Goal: Task Accomplishment & Management: Manage account settings

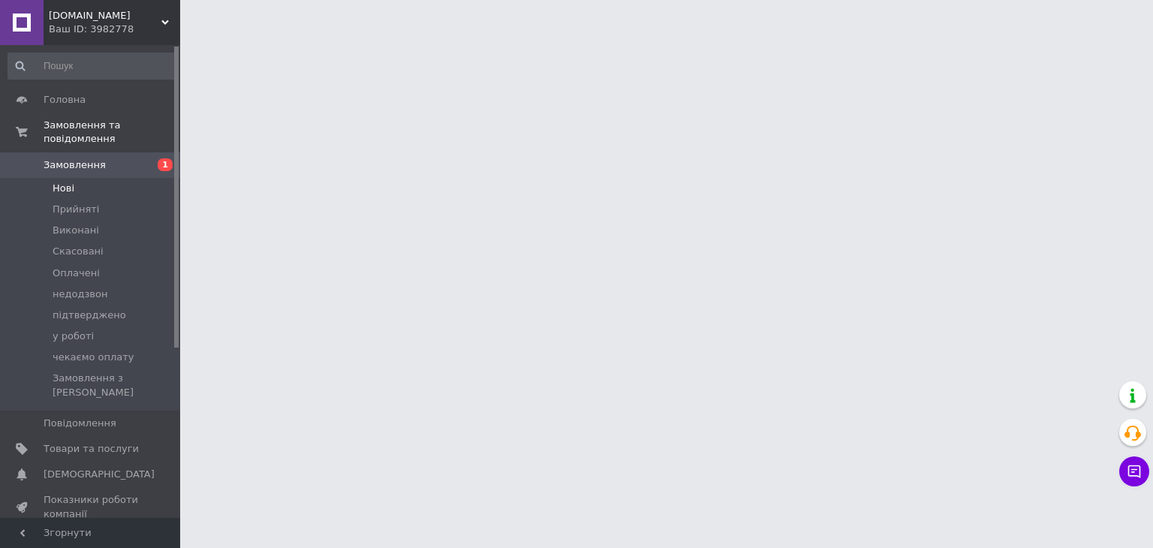
click at [85, 178] on li "Нові" at bounding box center [92, 188] width 185 height 21
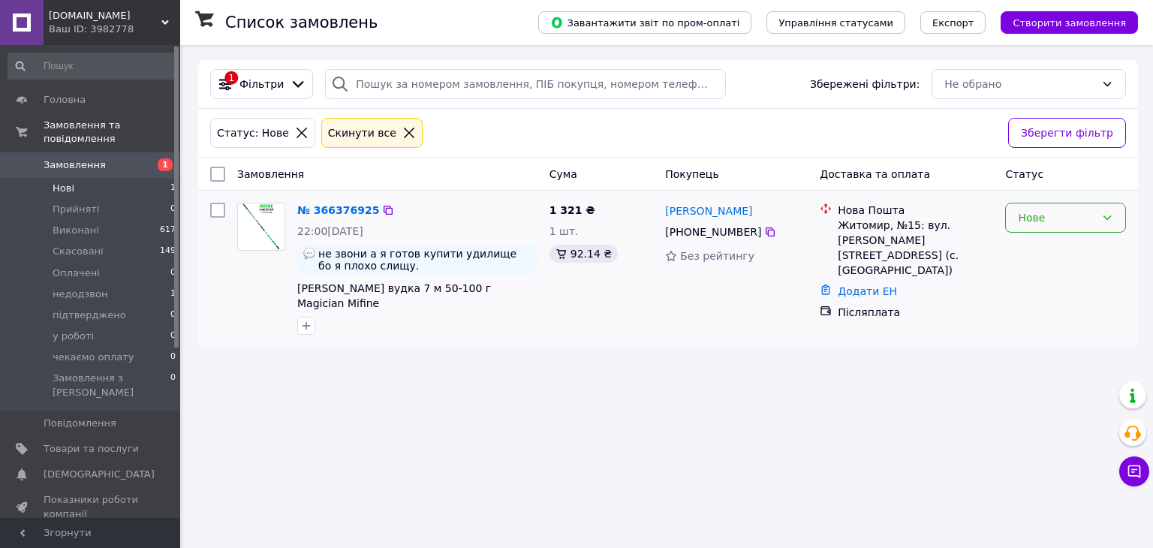
click at [1053, 218] on div "Нове" at bounding box center [1056, 217] width 77 height 17
click at [1035, 250] on li "Прийнято" at bounding box center [1065, 250] width 119 height 27
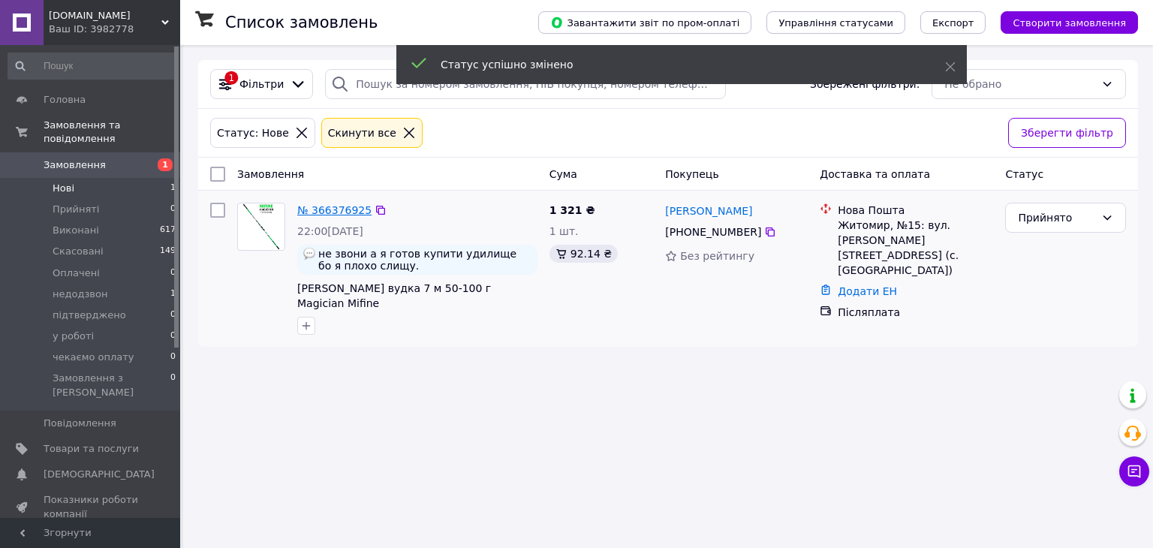
click at [330, 209] on link "№ 366376925" at bounding box center [334, 210] width 74 height 12
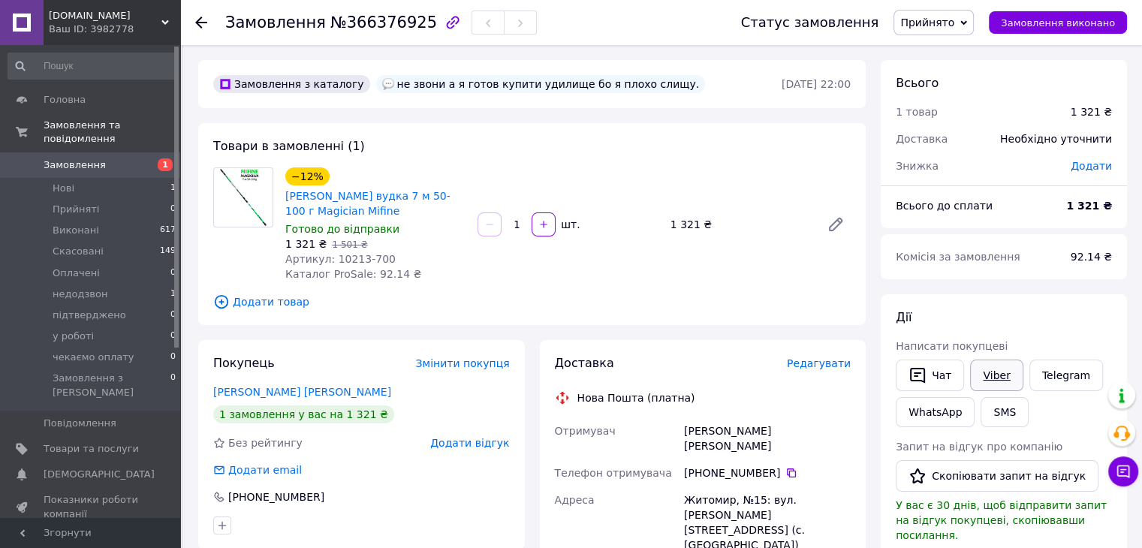
click at [996, 378] on link "Viber" at bounding box center [996, 376] width 53 height 32
click at [224, 393] on link "[PERSON_NAME] [PERSON_NAME]" at bounding box center [302, 392] width 178 height 12
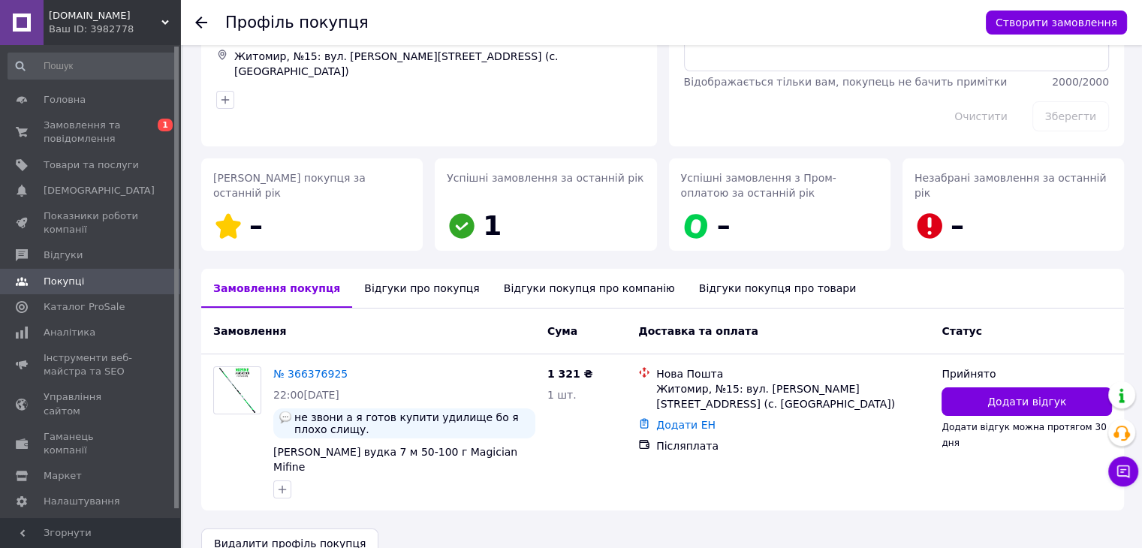
scroll to position [129, 0]
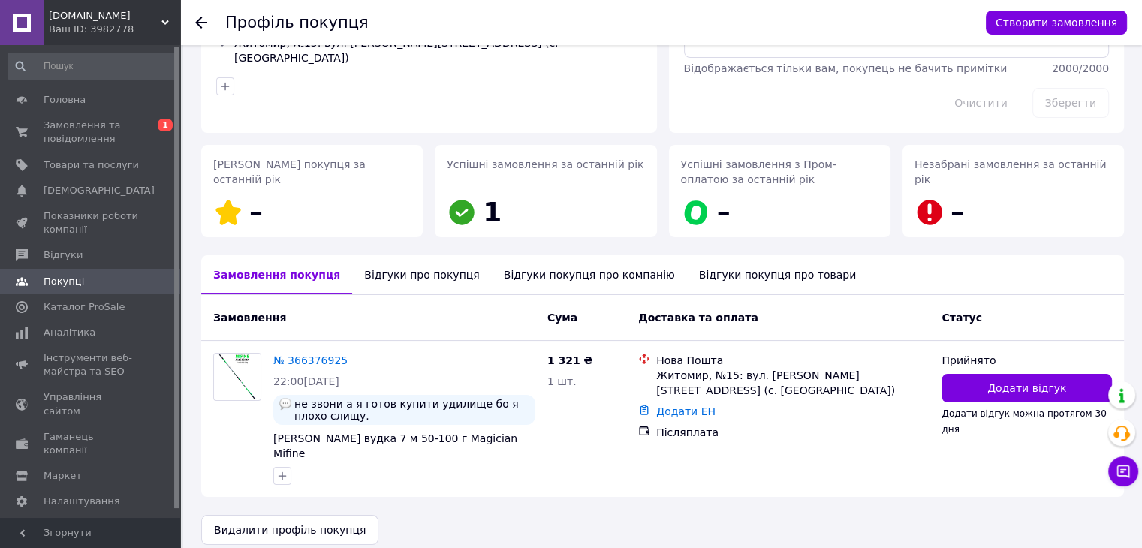
click at [403, 273] on div "Відгуки про покупця" at bounding box center [421, 274] width 139 height 39
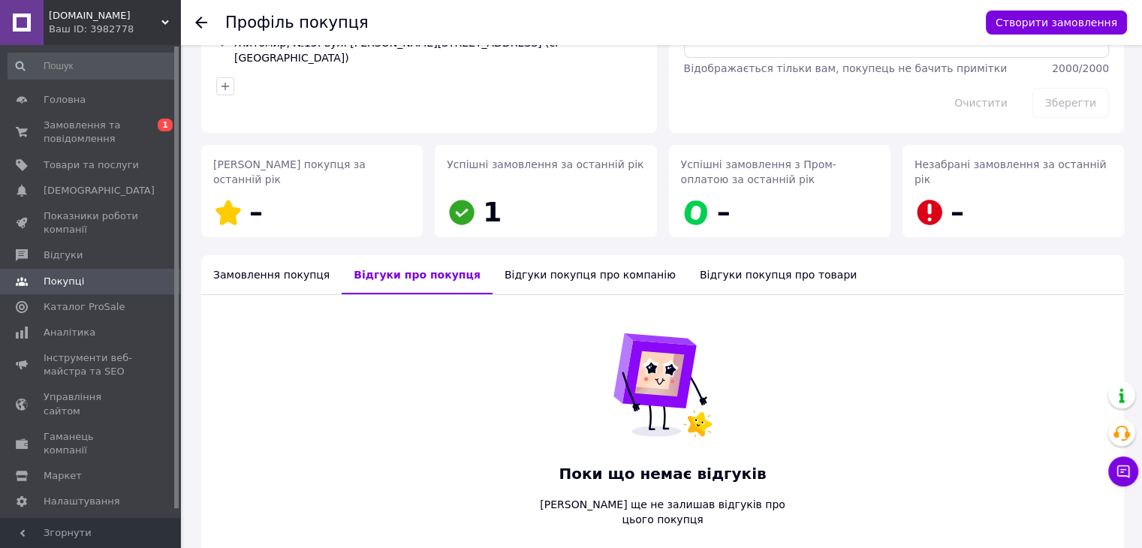
click at [520, 279] on div "Відгуки покупця про компанію" at bounding box center [590, 274] width 195 height 39
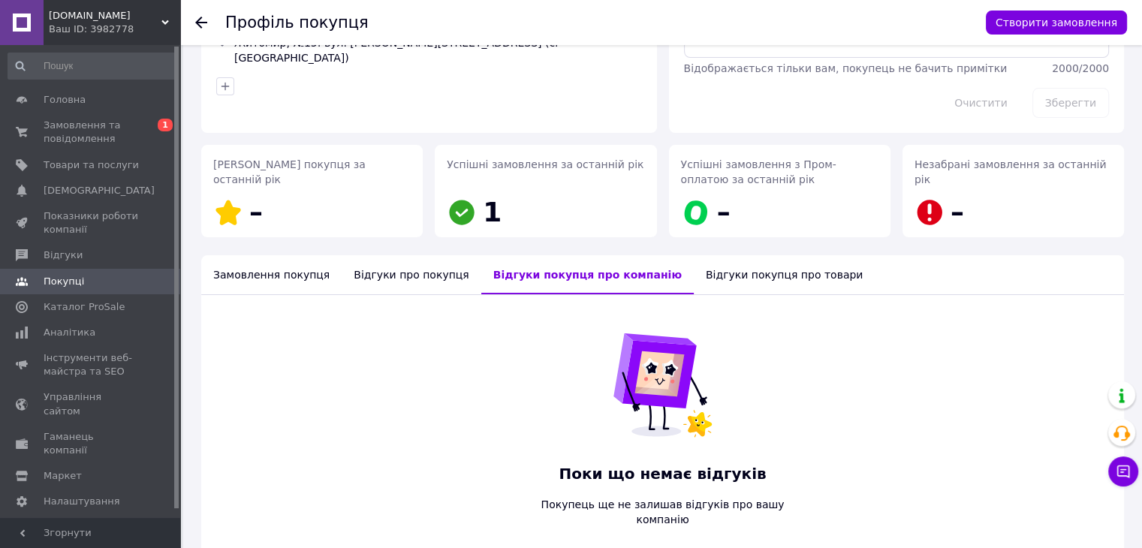
click at [694, 270] on div "Відгуки покупця про товари" at bounding box center [784, 274] width 181 height 39
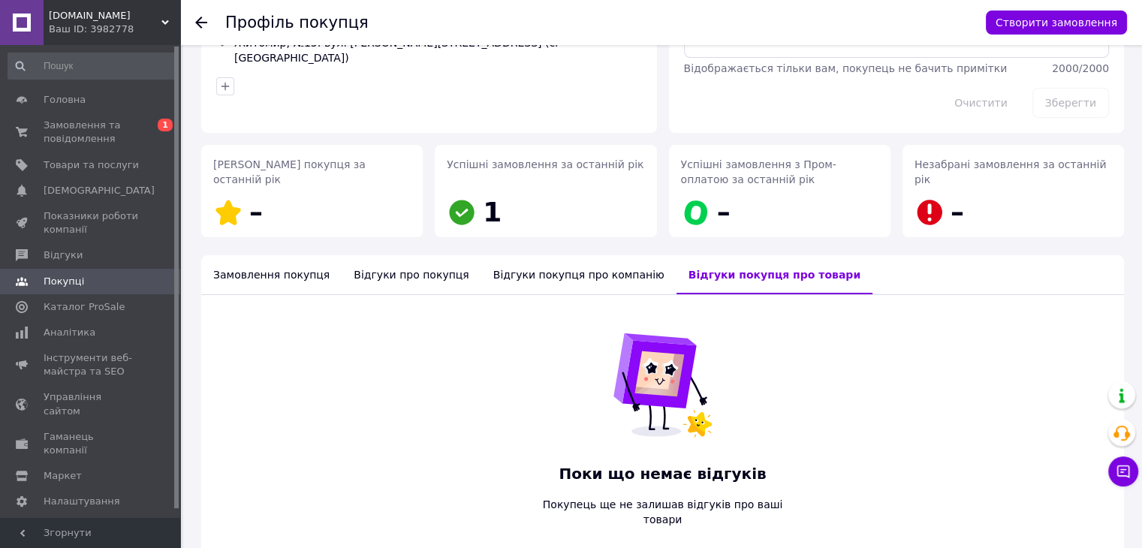
click at [258, 273] on div "Замовлення покупця" at bounding box center [271, 274] width 140 height 39
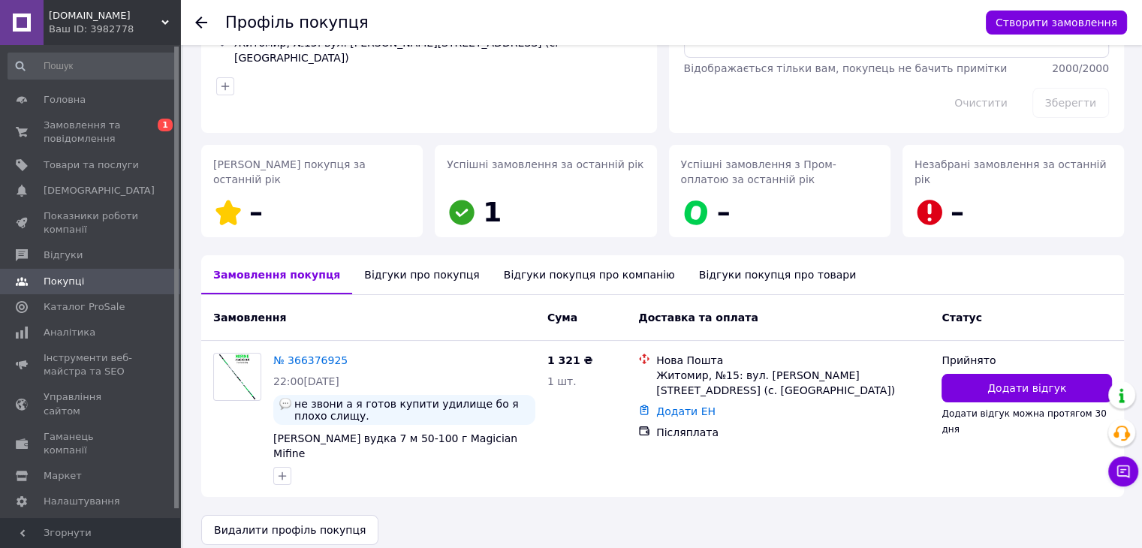
click at [206, 18] on icon at bounding box center [201, 23] width 12 height 12
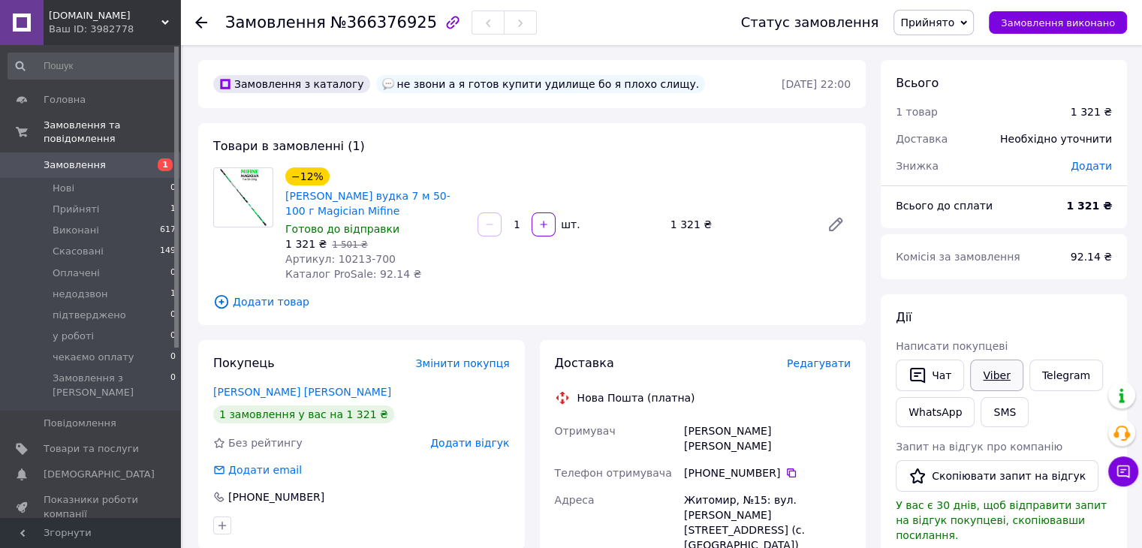
click at [988, 370] on link "Viber" at bounding box center [996, 376] width 53 height 32
click at [240, 264] on div at bounding box center [243, 224] width 72 height 114
click at [204, 28] on icon at bounding box center [201, 23] width 12 height 12
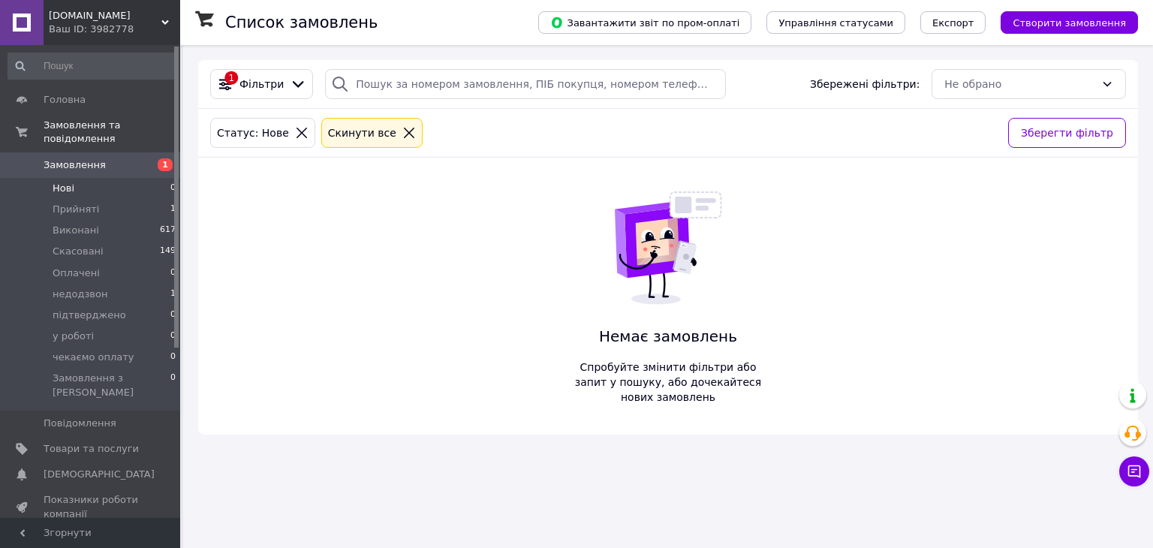
click at [362, 130] on div "Cкинути все" at bounding box center [362, 133] width 74 height 17
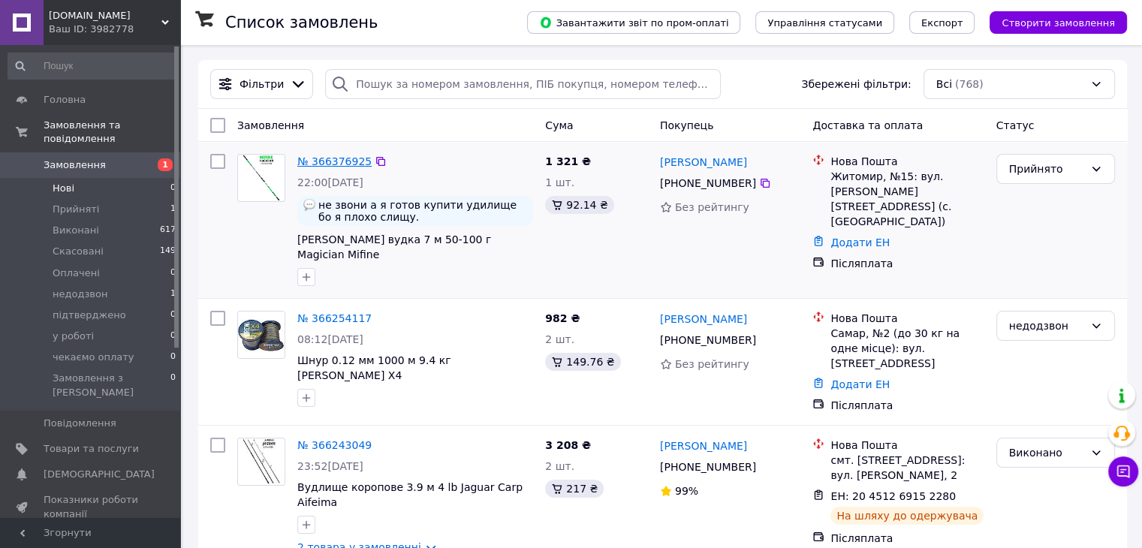
click at [333, 164] on link "№ 366376925" at bounding box center [334, 161] width 74 height 12
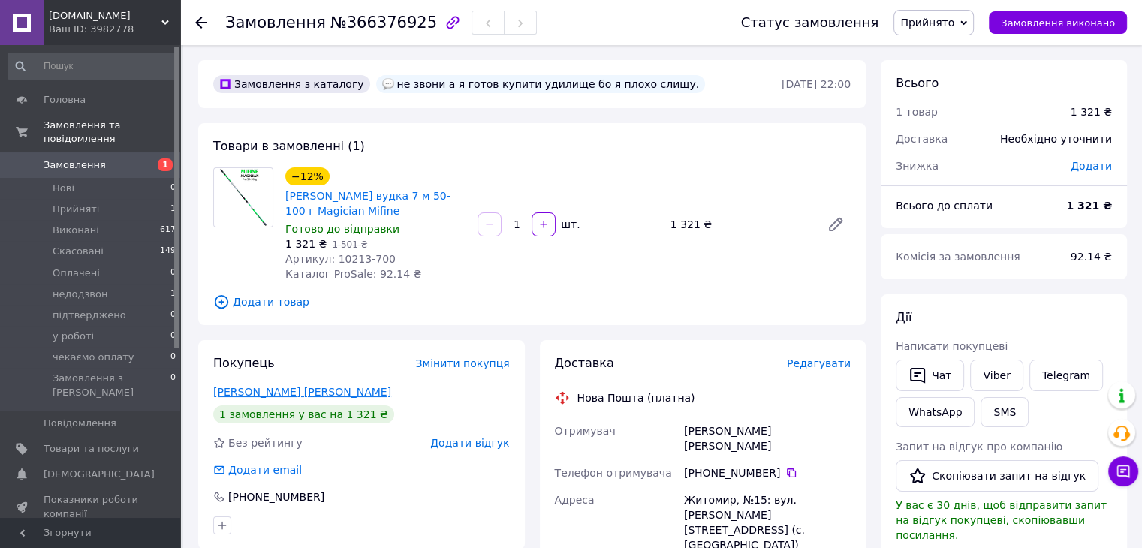
click at [271, 397] on link "[PERSON_NAME] [PERSON_NAME]" at bounding box center [302, 392] width 178 height 12
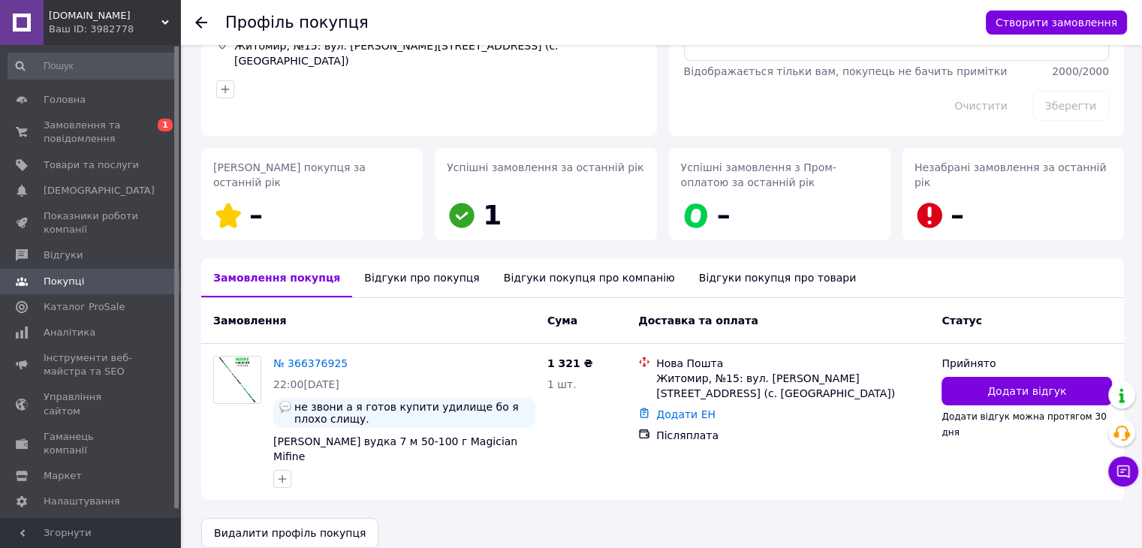
scroll to position [129, 0]
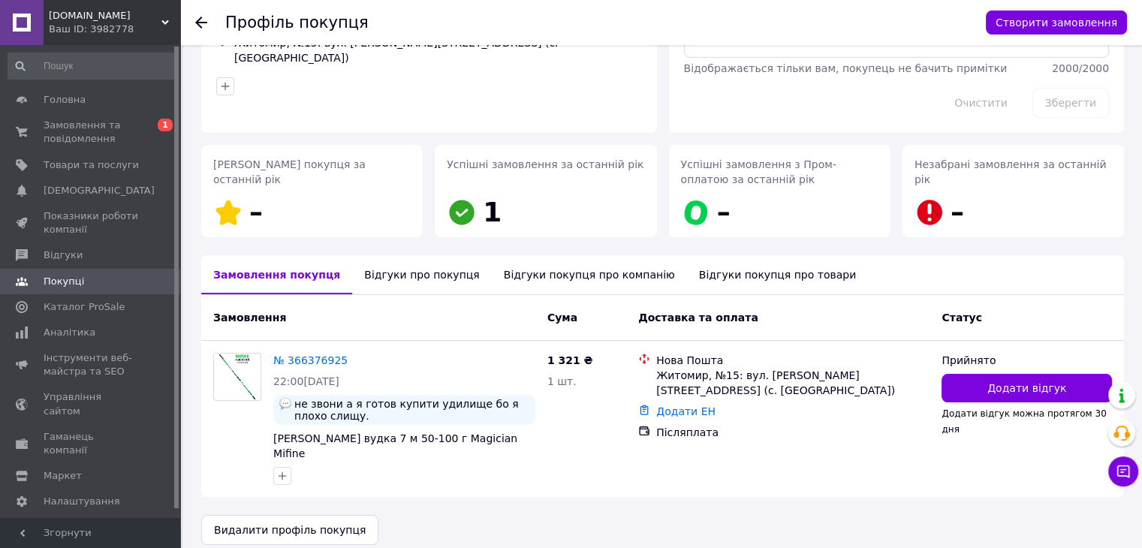
click at [387, 279] on div "Відгуки про покупця" at bounding box center [421, 274] width 139 height 39
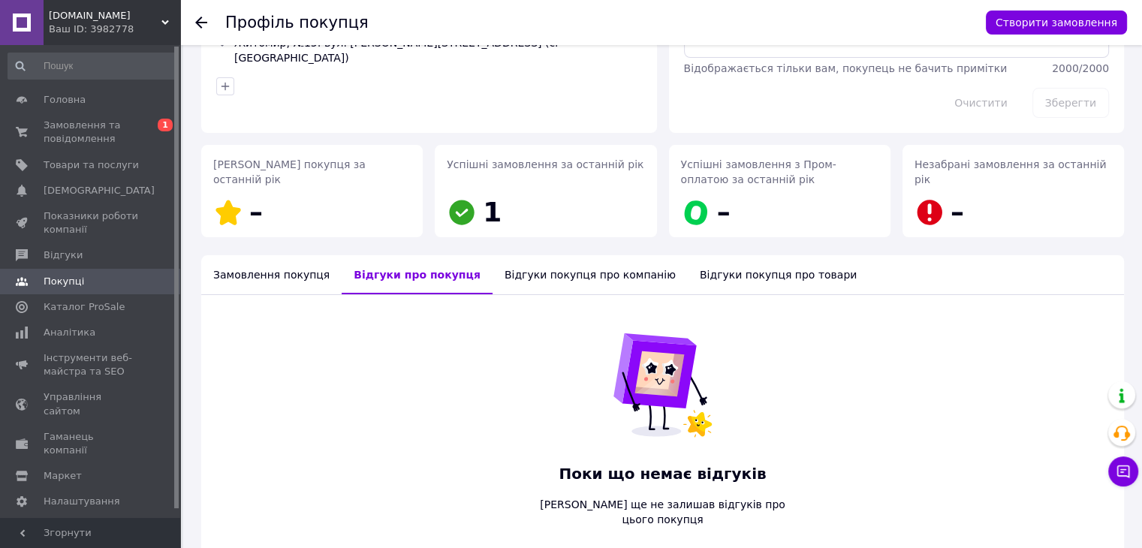
click at [493, 276] on div "Відгуки покупця про компанію" at bounding box center [590, 274] width 195 height 39
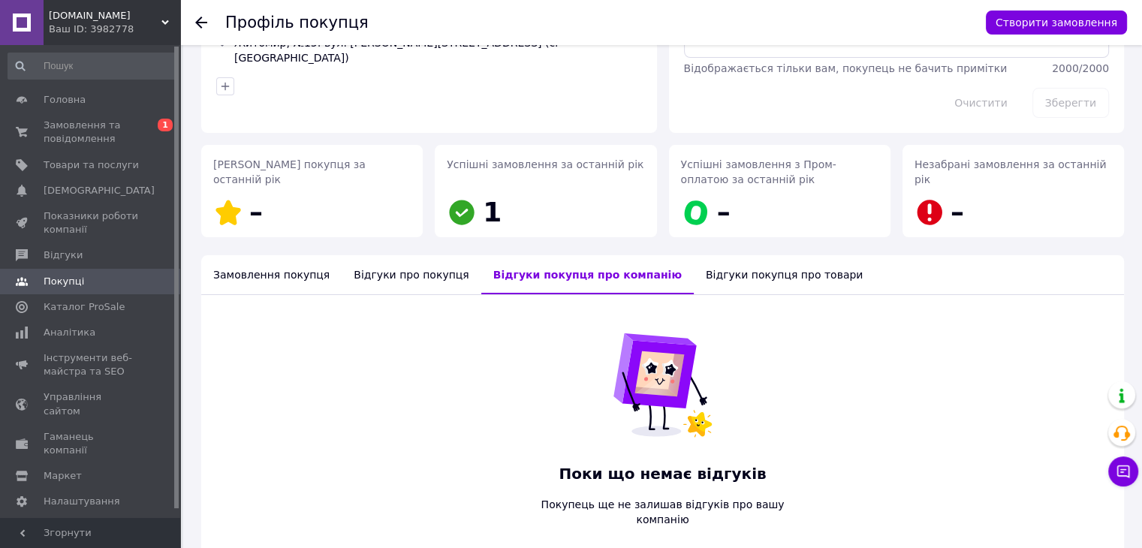
click at [712, 278] on div "Відгуки покупця про товари" at bounding box center [784, 274] width 181 height 39
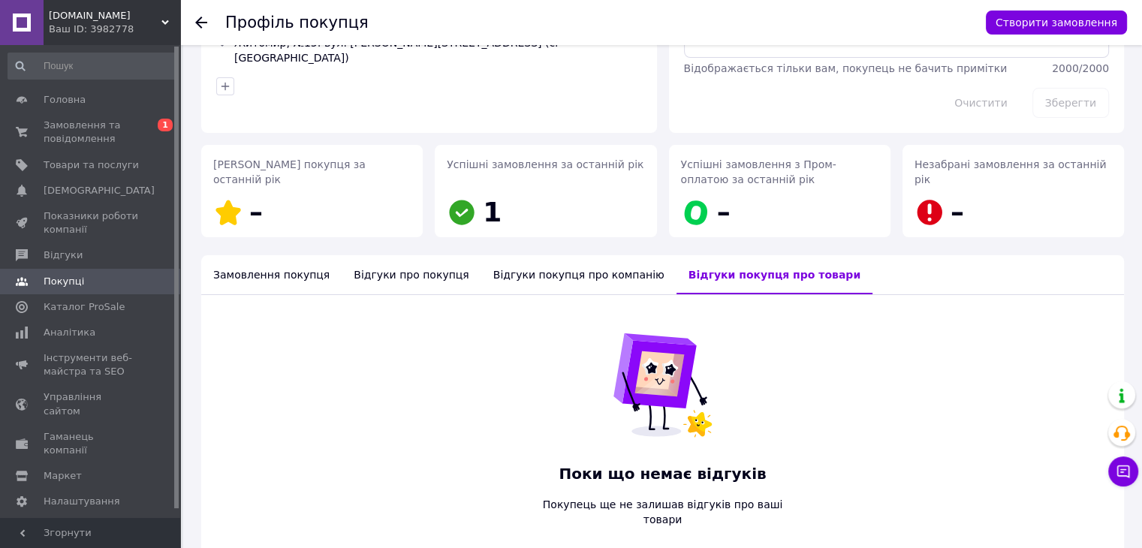
click at [264, 277] on div "Замовлення покупця" at bounding box center [271, 274] width 140 height 39
